Goal: Information Seeking & Learning: Check status

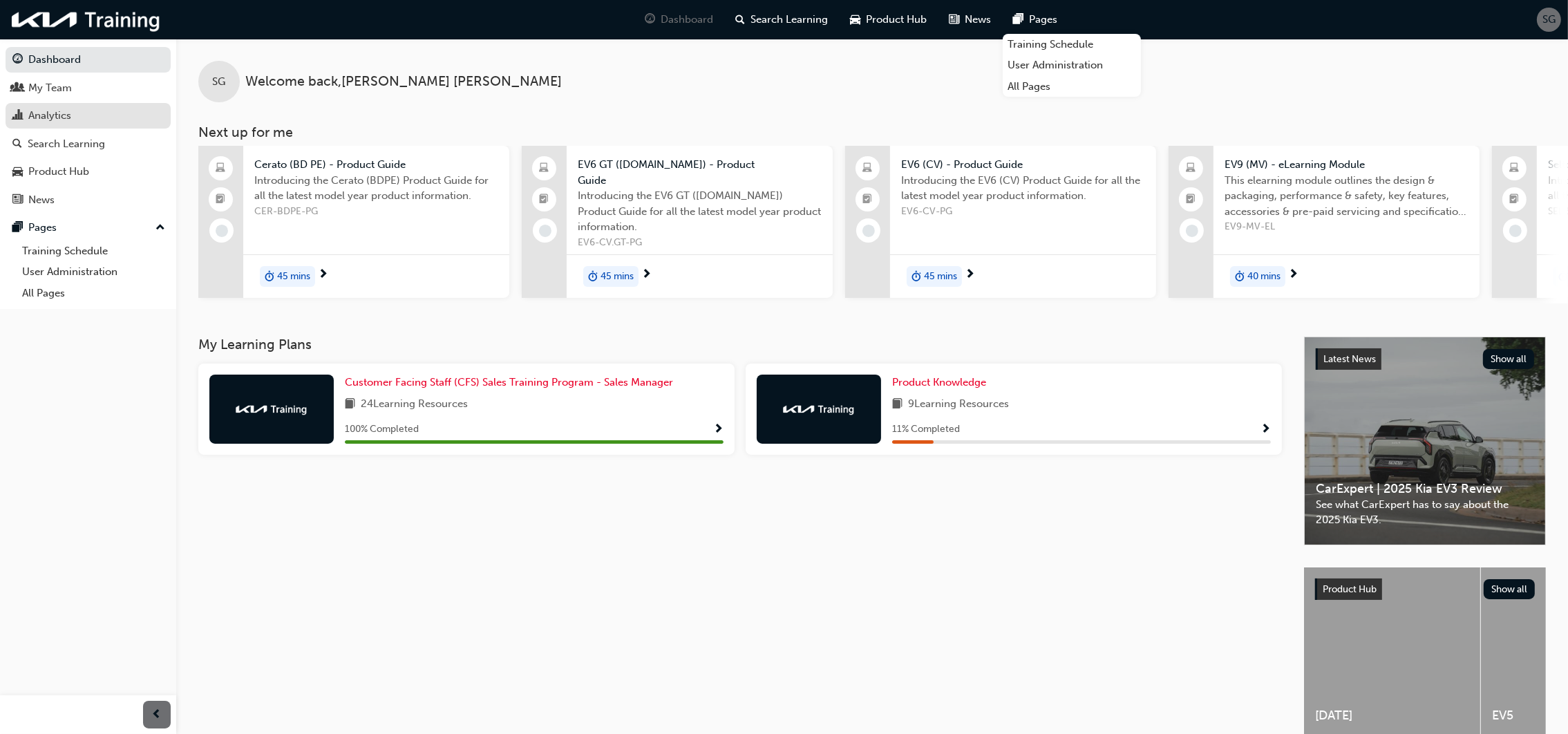
click at [47, 118] on div "Analytics" at bounding box center [49, 116] width 43 height 16
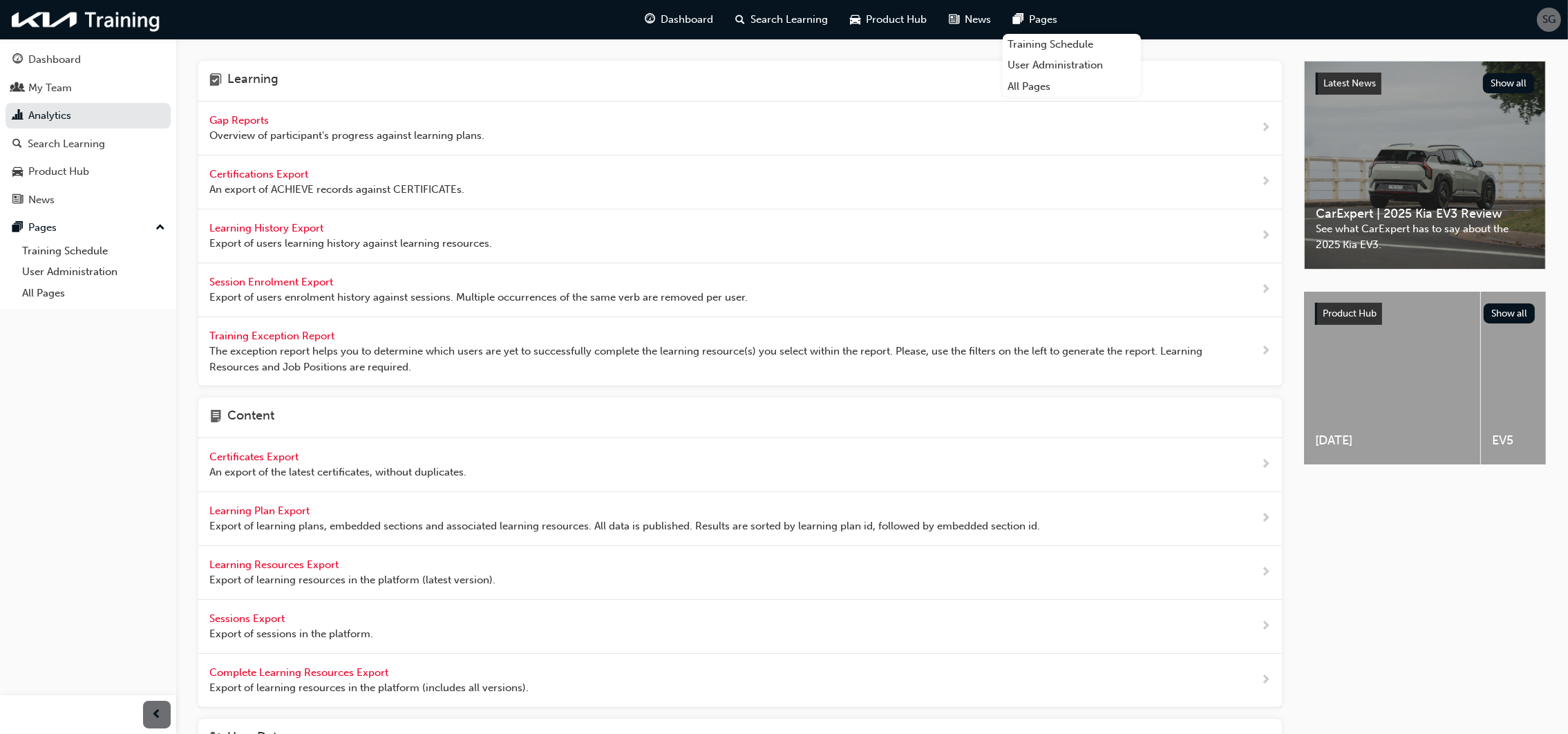
click at [259, 123] on span "Gap Reports" at bounding box center [240, 120] width 62 height 13
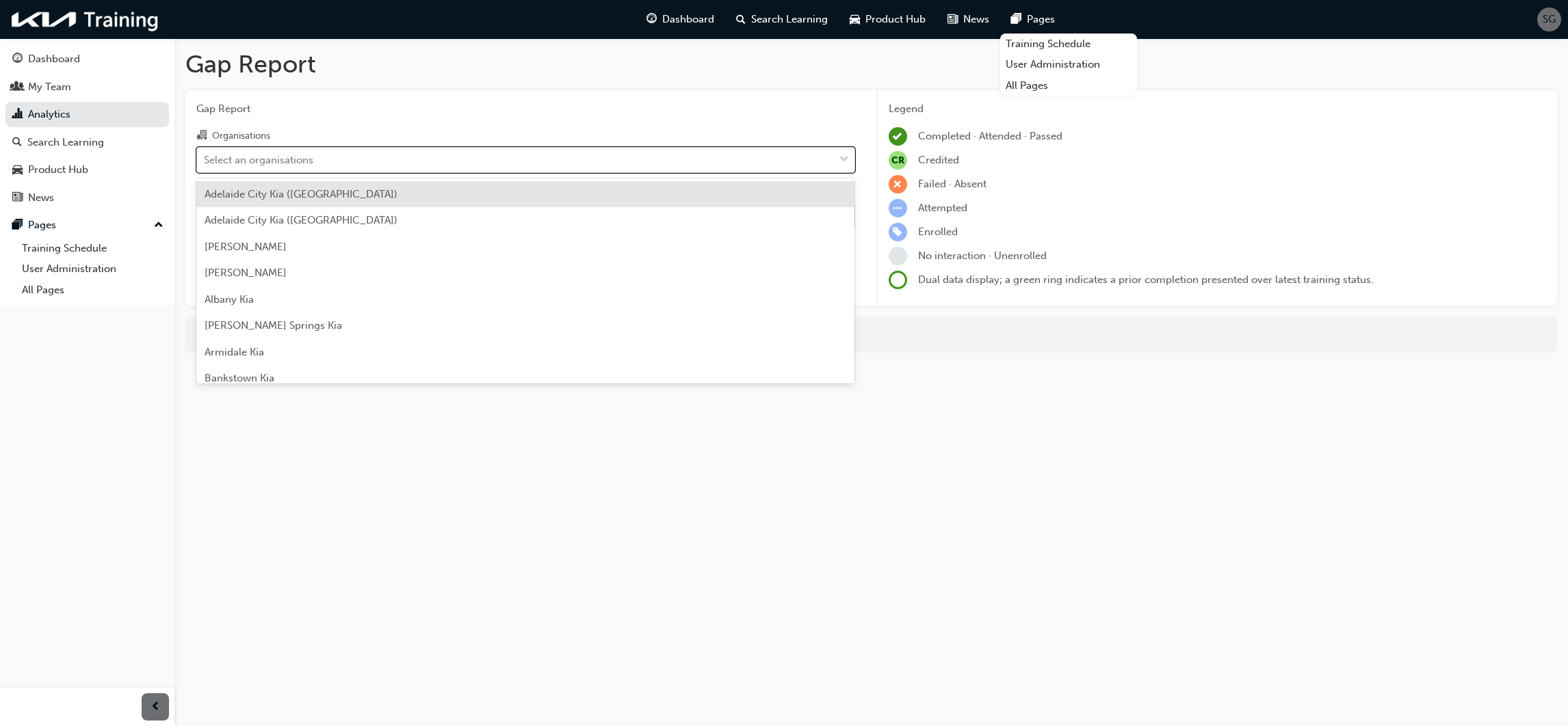
click at [276, 158] on div "Select an organisations" at bounding box center [258, 160] width 109 height 16
click at [205, 158] on input "Organisations option Adelaide City Kia (Hillcrest) focused, 1 of 156. 156 resul…" at bounding box center [204, 159] width 1 height 12
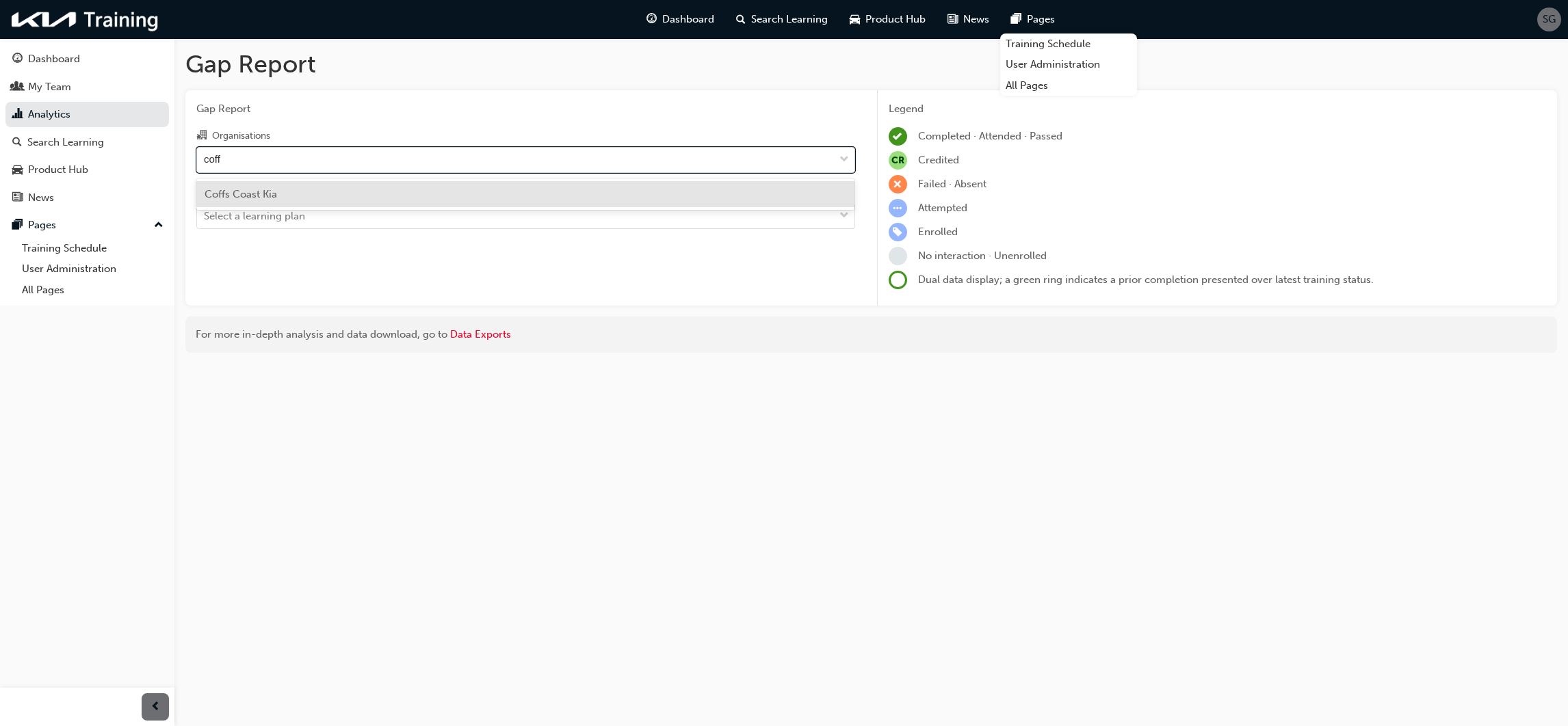
type input "coffs"
click at [266, 198] on span "Coffs Coast Kia" at bounding box center [240, 194] width 72 height 12
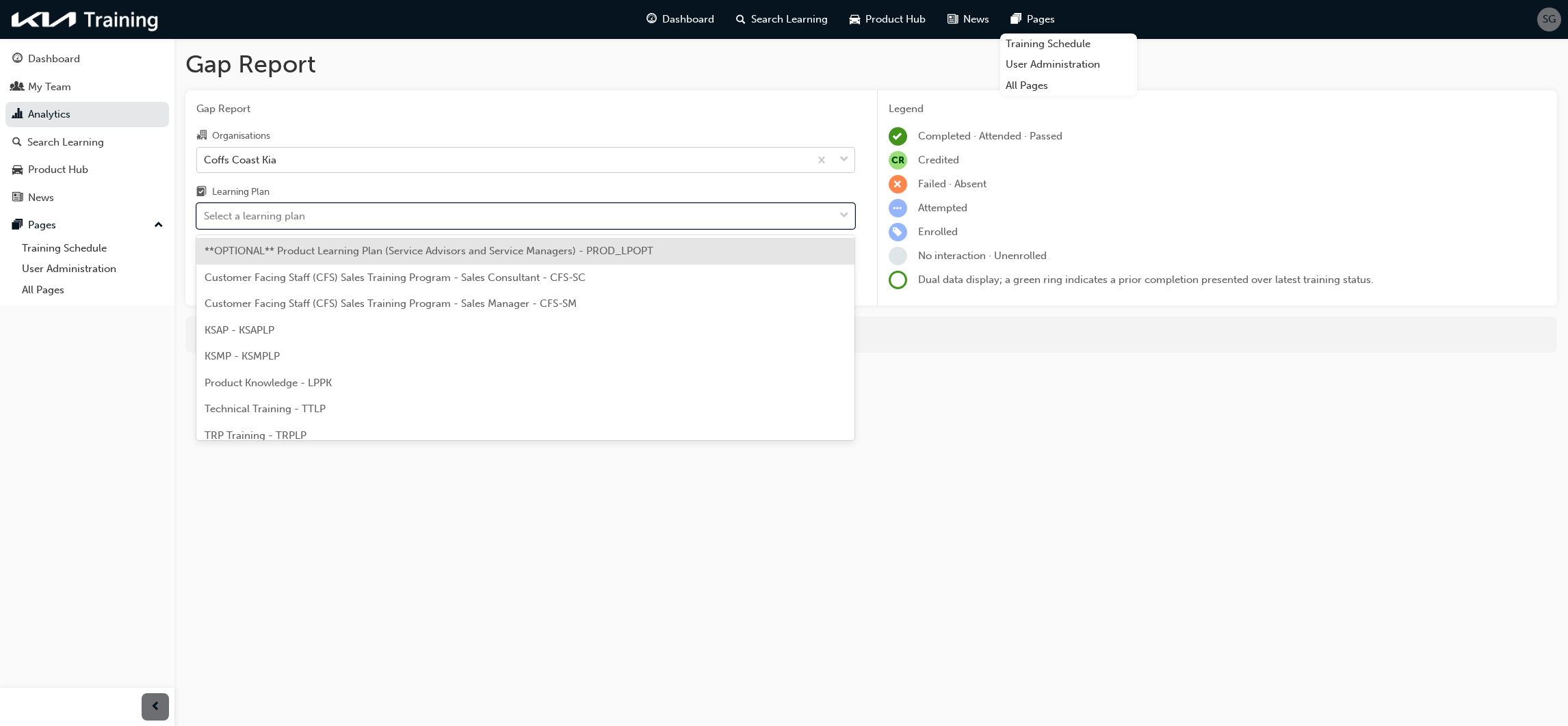
click at [280, 223] on div "Select a learning plan" at bounding box center [254, 217] width 101 height 16
click at [205, 222] on input "Learning Plan option **OPTIONAL** Product Learning Plan (Service Advisors and S…" at bounding box center [204, 216] width 1 height 12
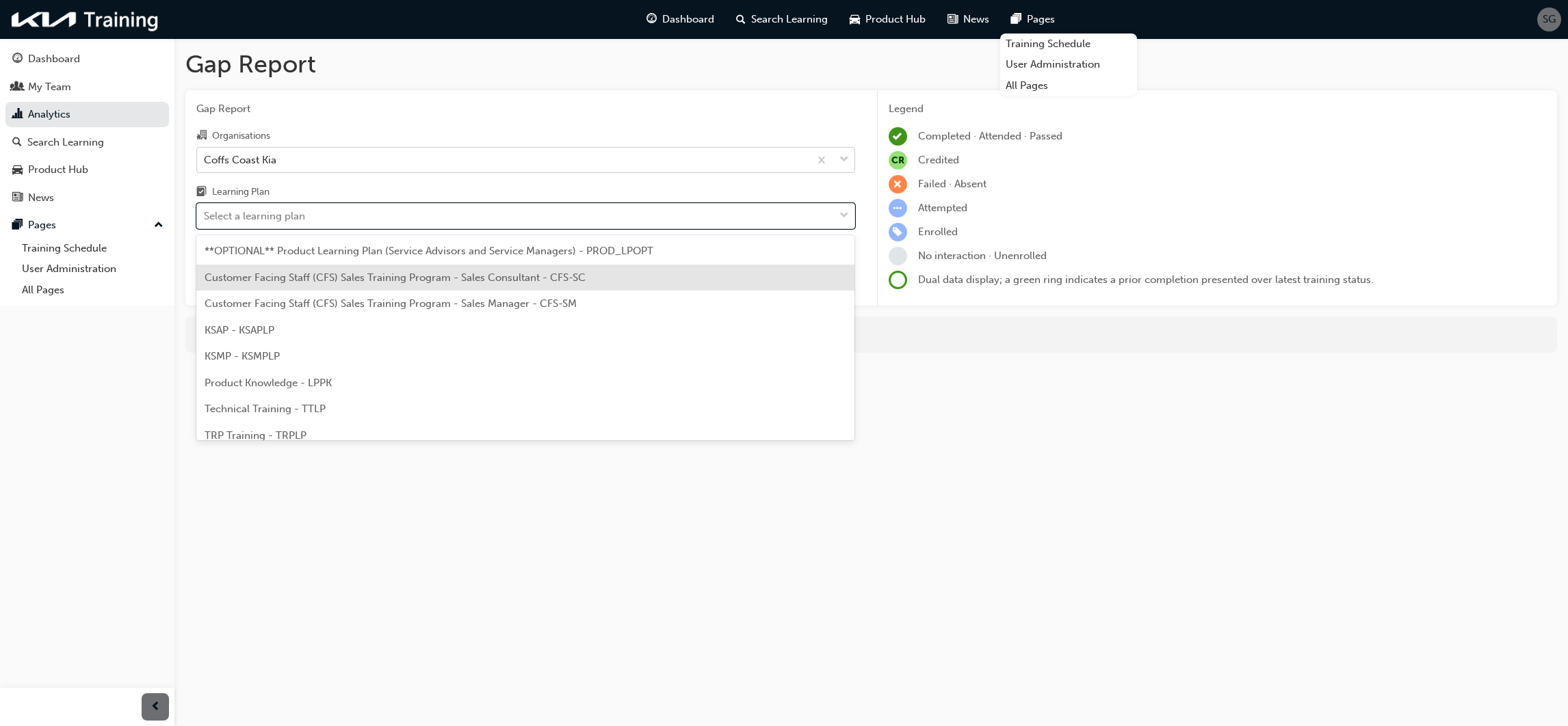
click at [436, 284] on div "Customer Facing Staff (CFS) Sales Training Program - Sales Consultant - CFS-SC" at bounding box center [526, 278] width 659 height 27
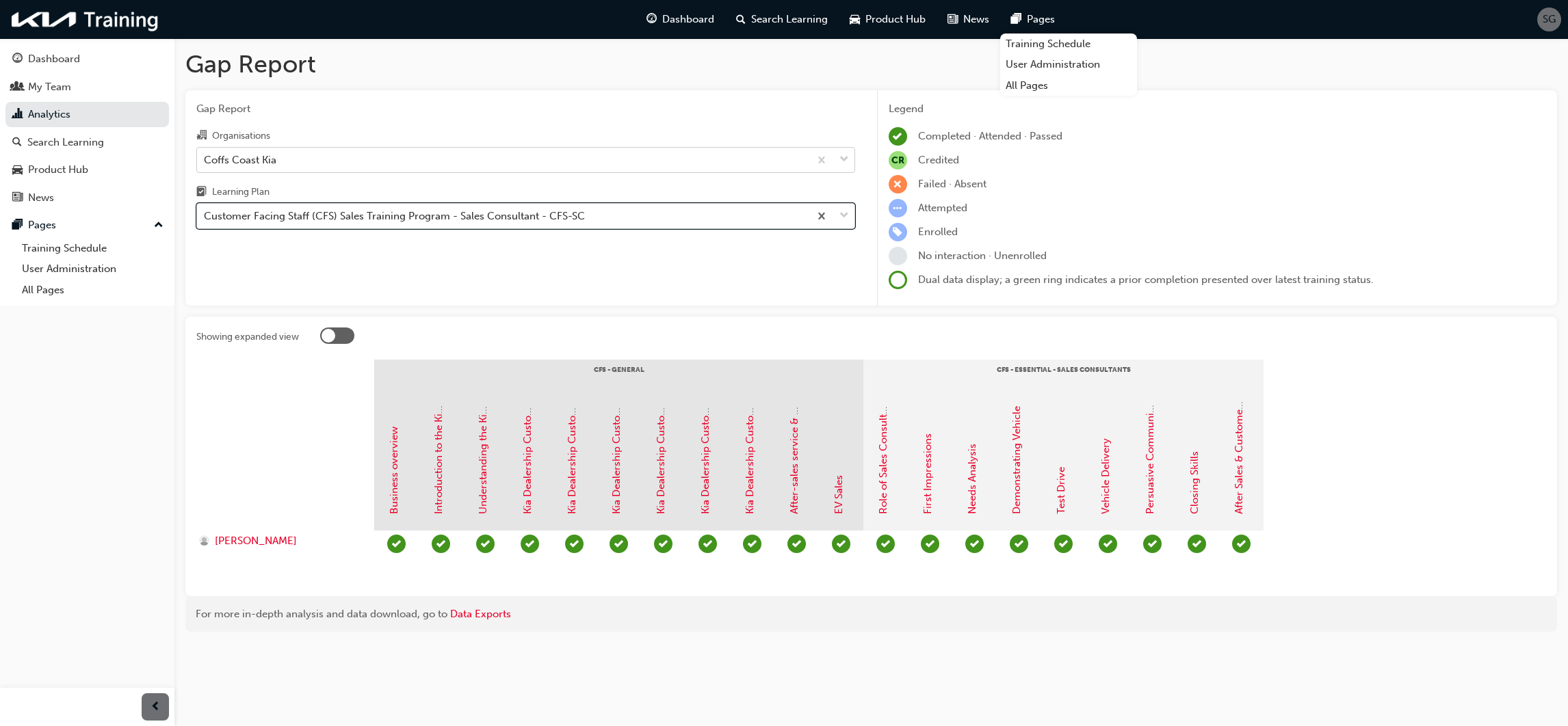
click at [385, 221] on div "Customer Facing Staff (CFS) Sales Training Program - Sales Consultant - CFS-SC" at bounding box center [394, 217] width 381 height 16
click at [205, 221] on input "Learning Plan option Customer Facing Staff (CFS) Sales Training Program - Sales…" at bounding box center [204, 216] width 1 height 12
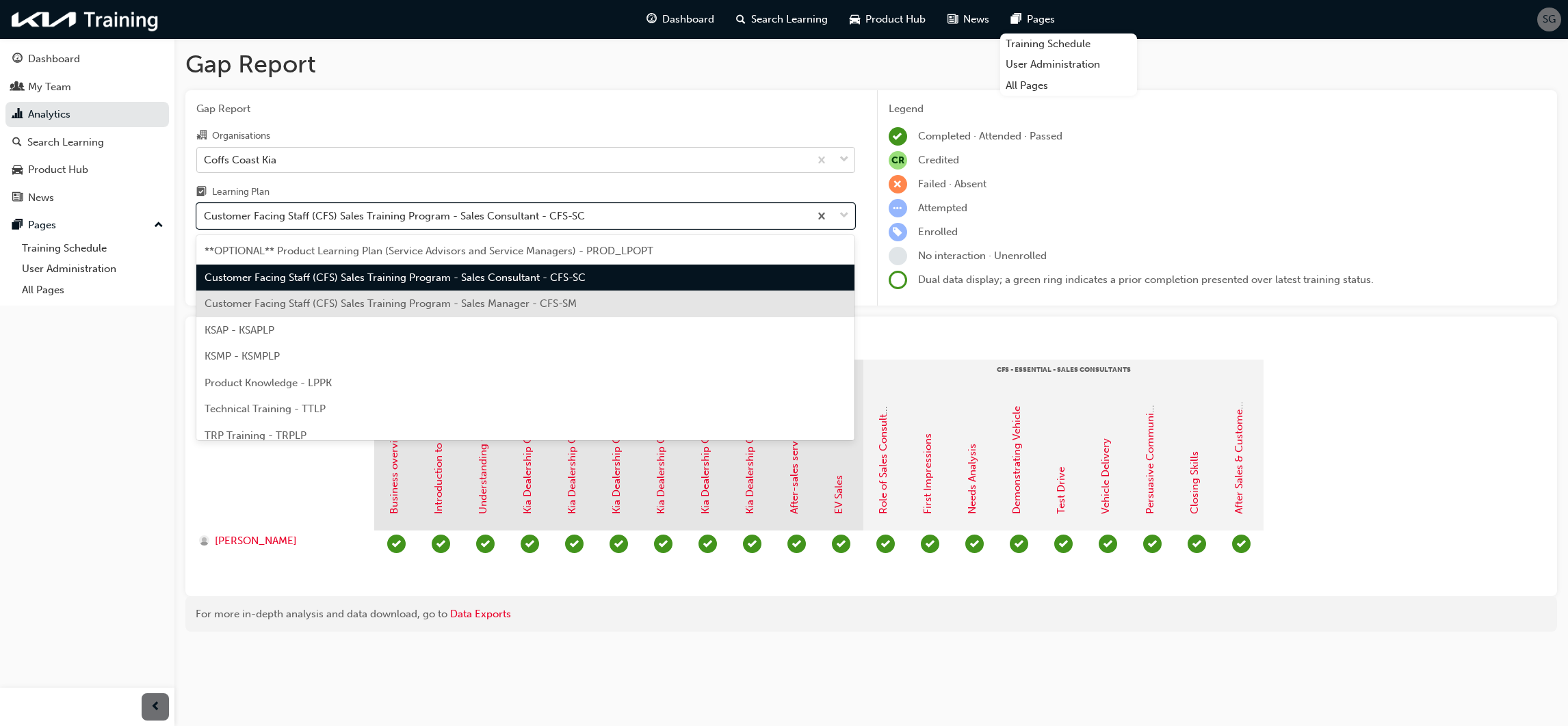
click at [345, 300] on span "Customer Facing Staff (CFS) Sales Training Program - Sales Manager - CFS-SM" at bounding box center [391, 304] width 372 height 12
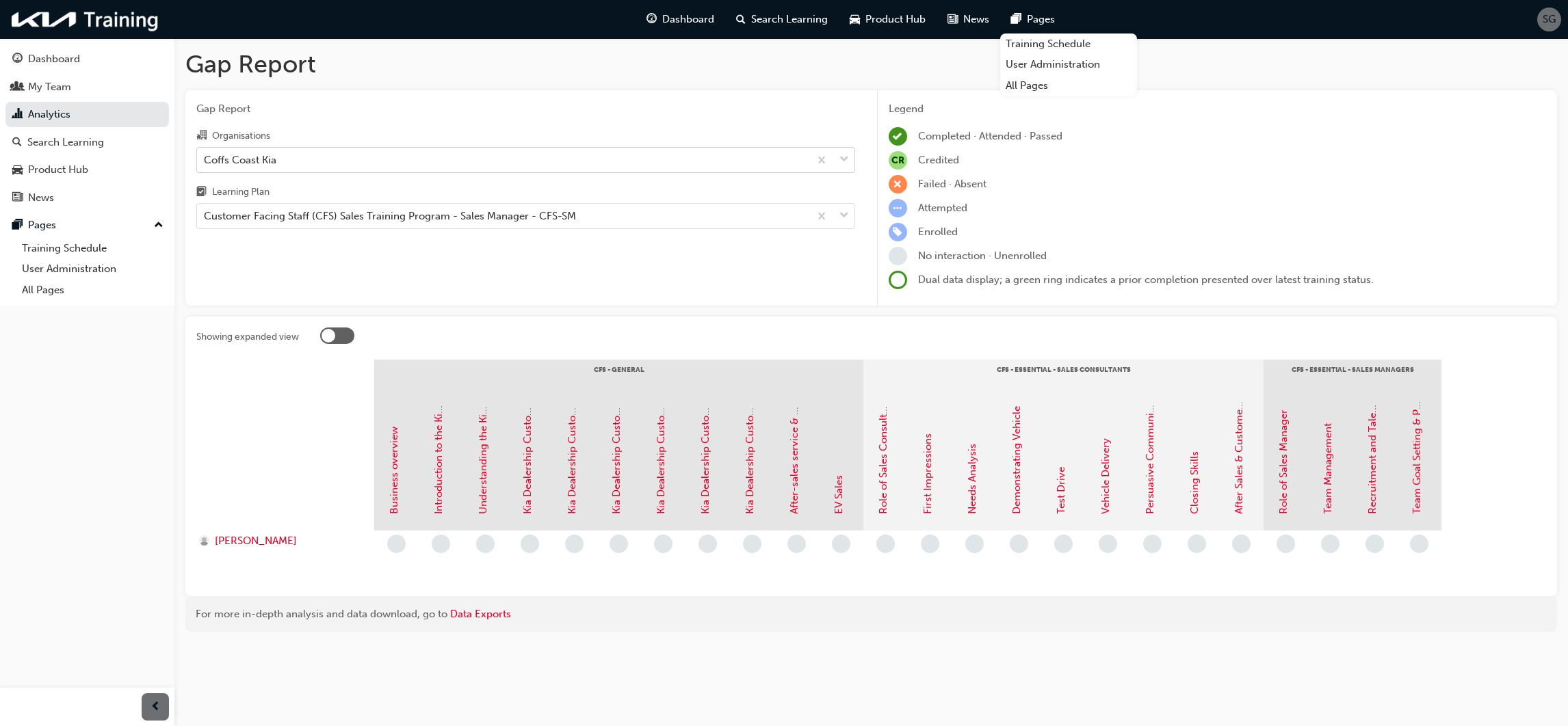
click at [1542, 23] on span "SG" at bounding box center [1549, 20] width 13 height 16
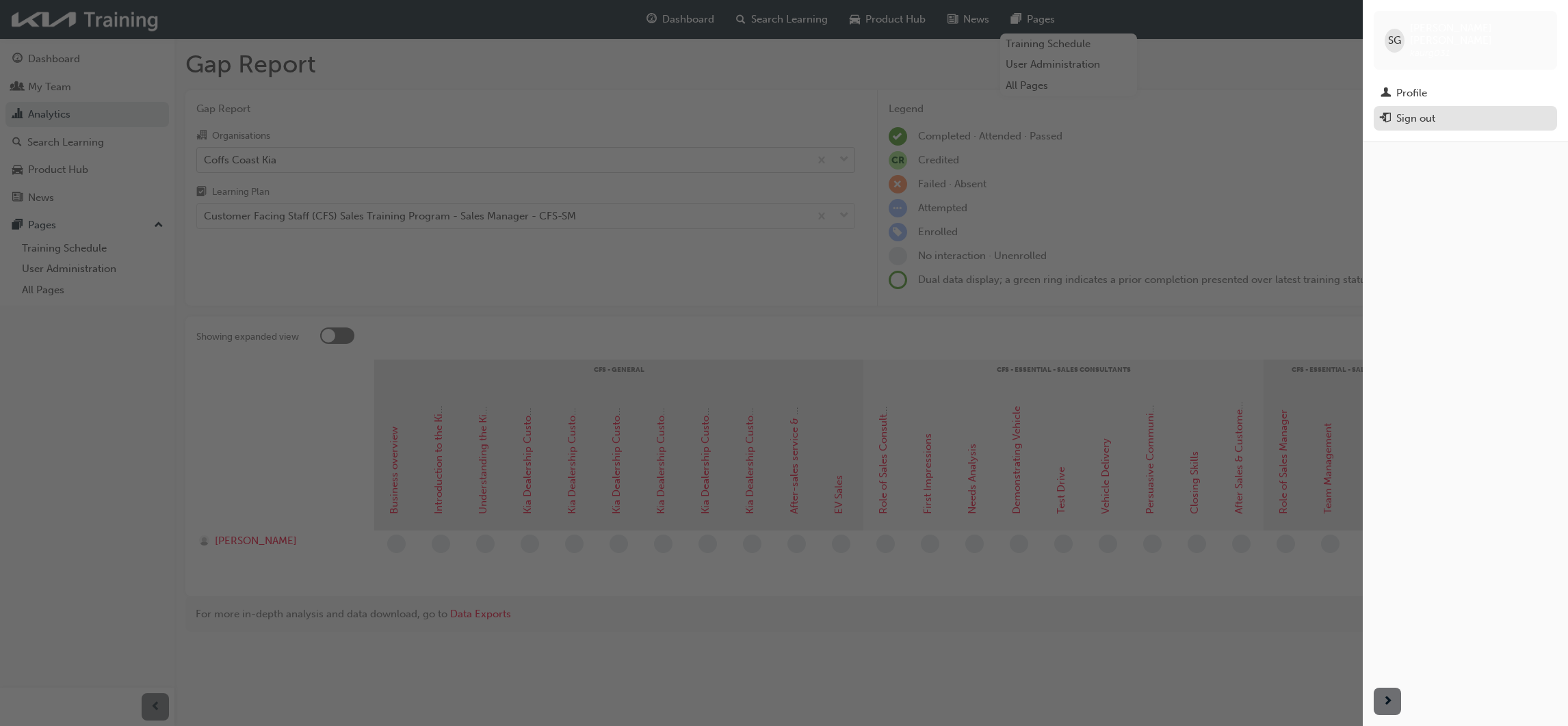
click at [1405, 111] on div "Sign out" at bounding box center [1415, 119] width 39 height 16
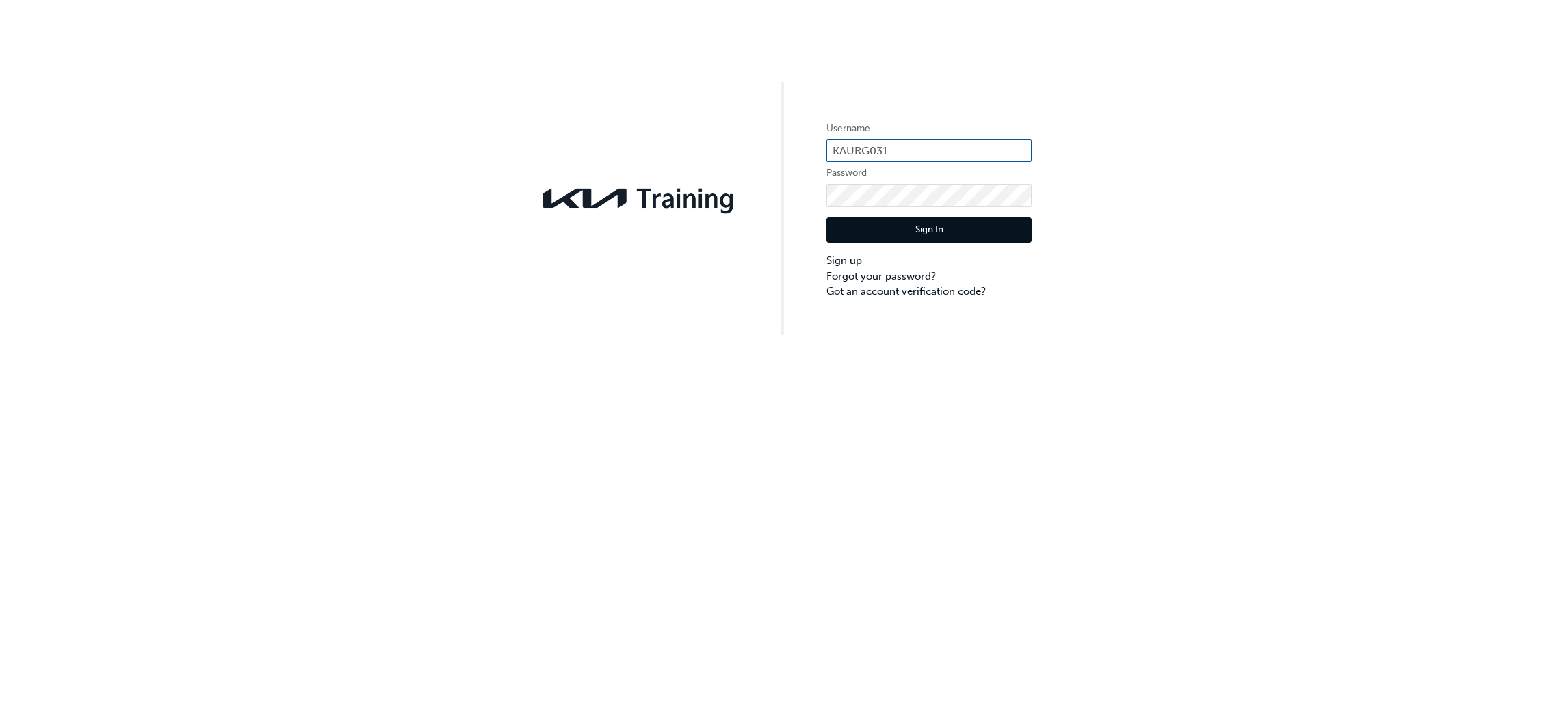
click at [932, 146] on input "KAURG031" at bounding box center [929, 151] width 205 height 23
type input "K"
type input "KAU82454E5"
click at [843, 231] on button "Sign In" at bounding box center [929, 231] width 205 height 26
